Goal: Navigation & Orientation: Find specific page/section

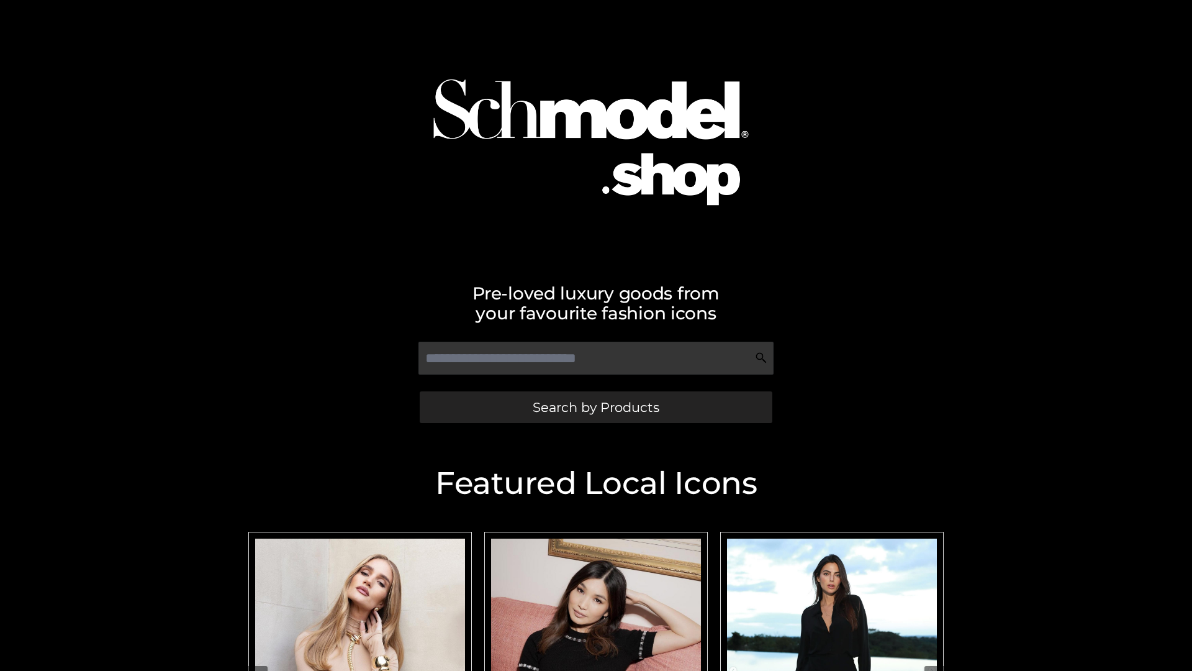
click at [596, 407] on span "Search by Products" at bounding box center [596, 407] width 127 height 13
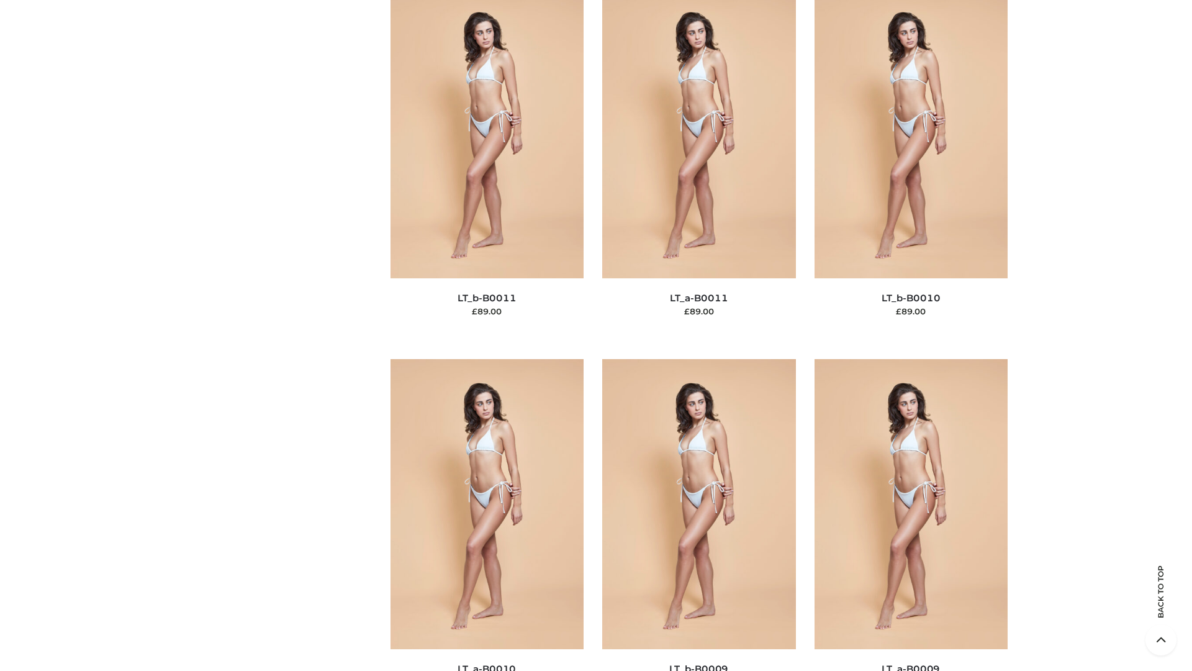
scroll to position [5577, 0]
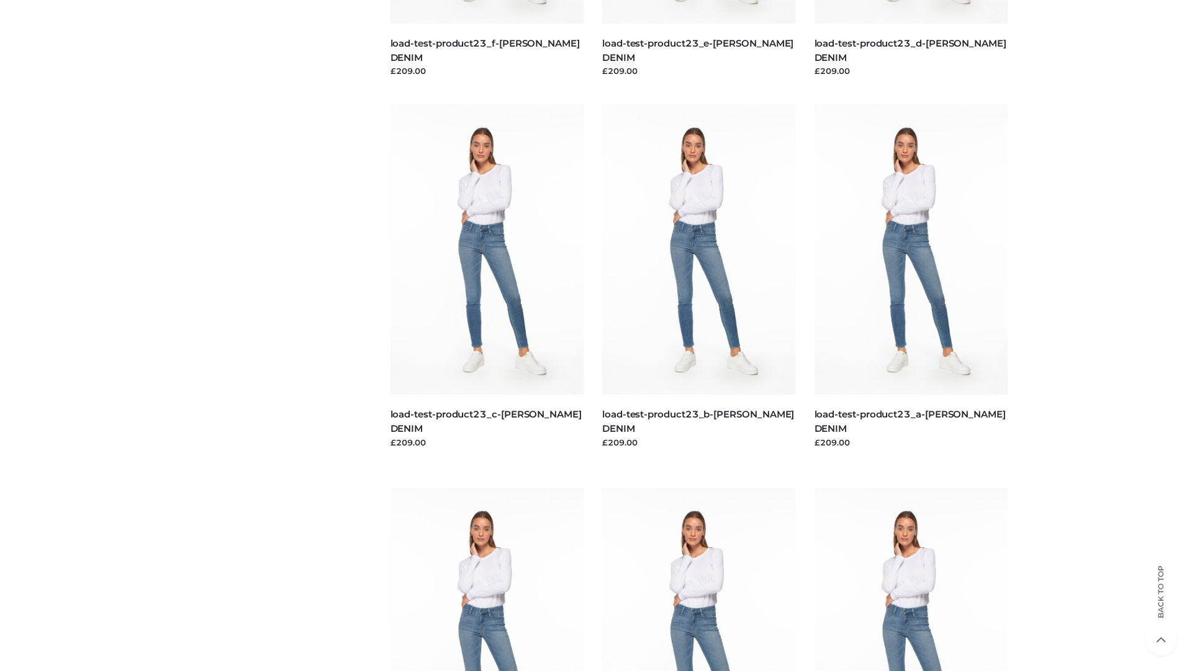
scroll to position [1089, 0]
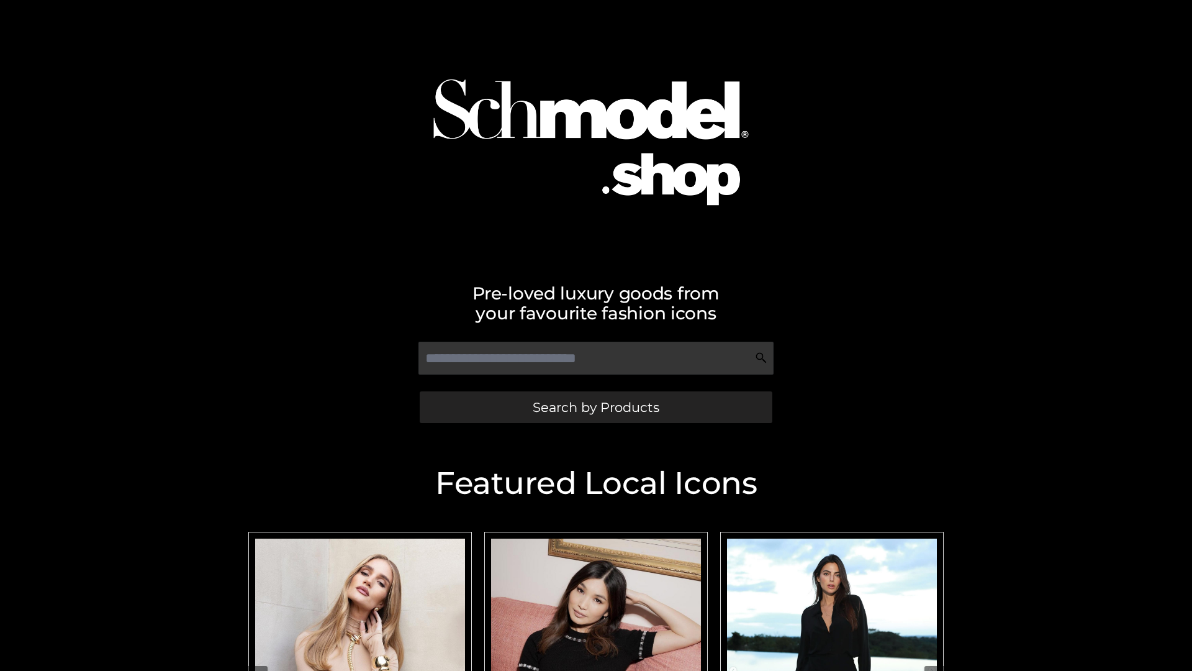
click at [596, 407] on span "Search by Products" at bounding box center [596, 407] width 127 height 13
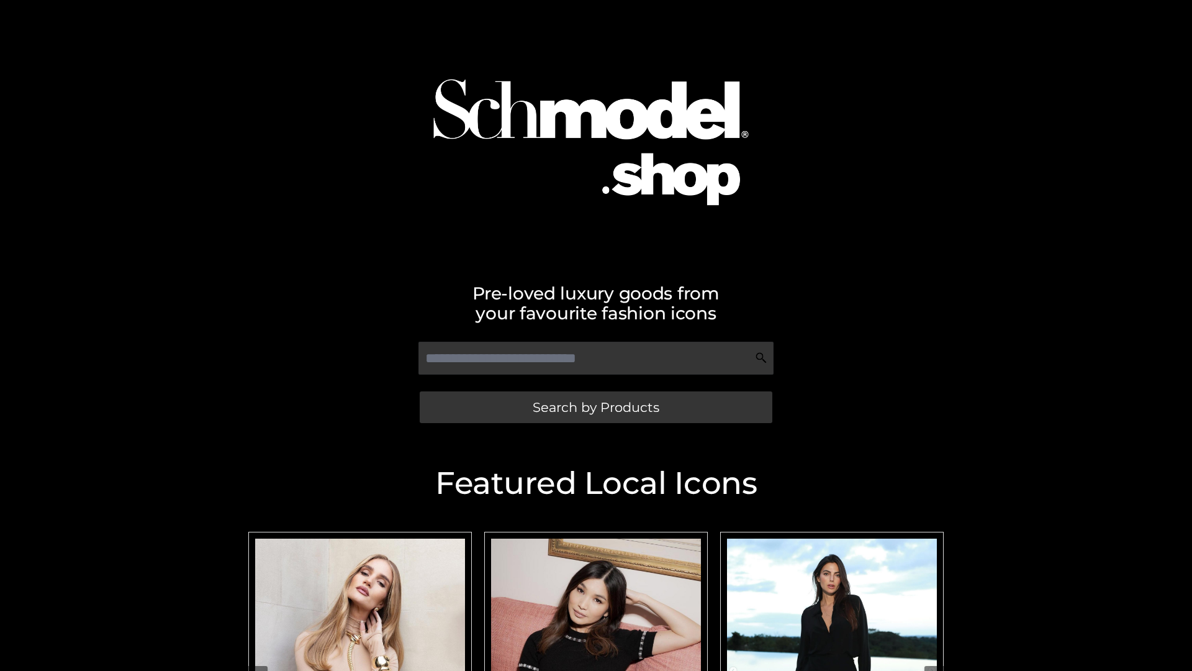
click at [596, 407] on span "Search by Products" at bounding box center [596, 407] width 127 height 13
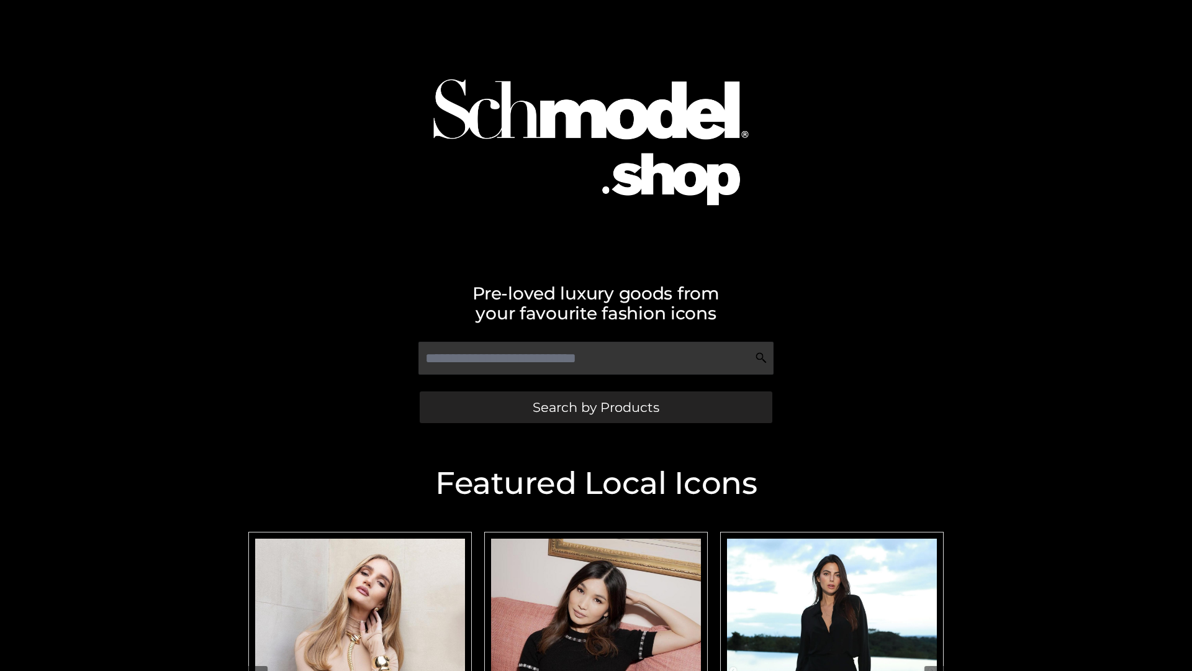
click at [596, 407] on span "Search by Products" at bounding box center [596, 407] width 127 height 13
